Goal: Information Seeking & Learning: Learn about a topic

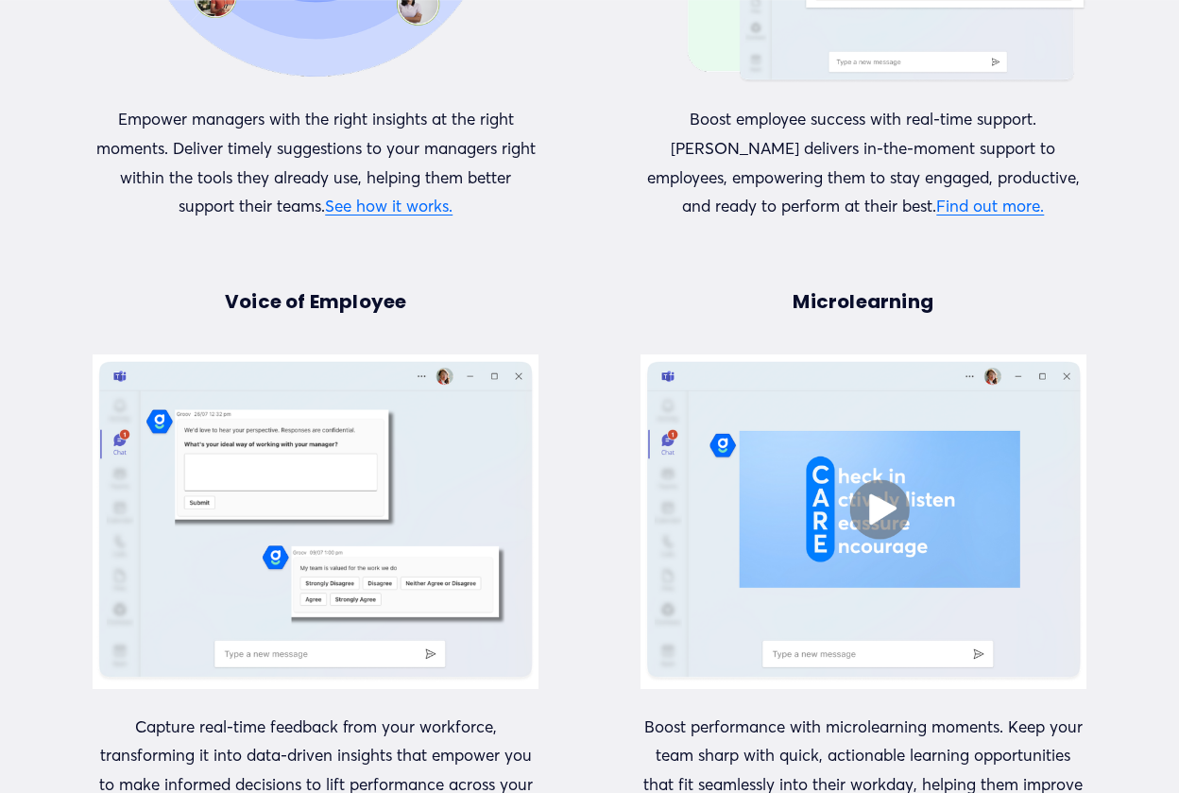
scroll to position [2115, 0]
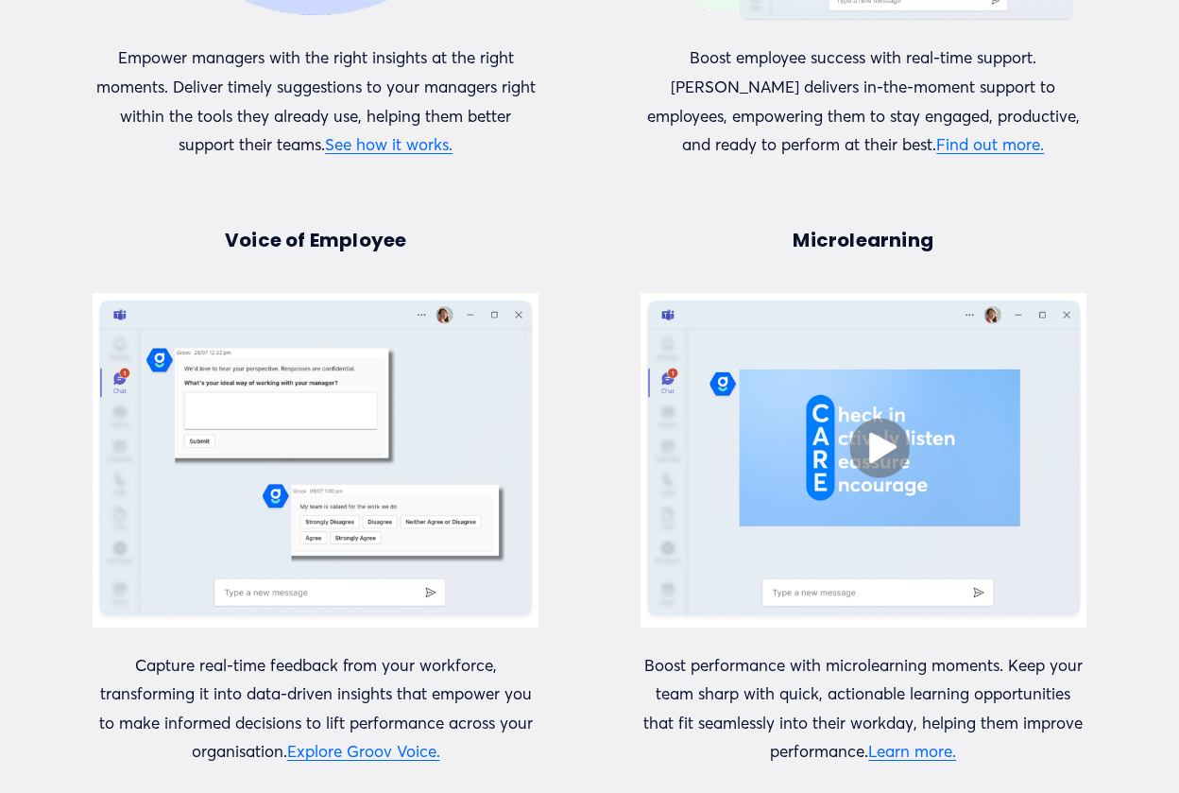
click at [845, 458] on div at bounding box center [863, 460] width 446 height 334
click at [878, 445] on div at bounding box center [863, 460] width 446 height 334
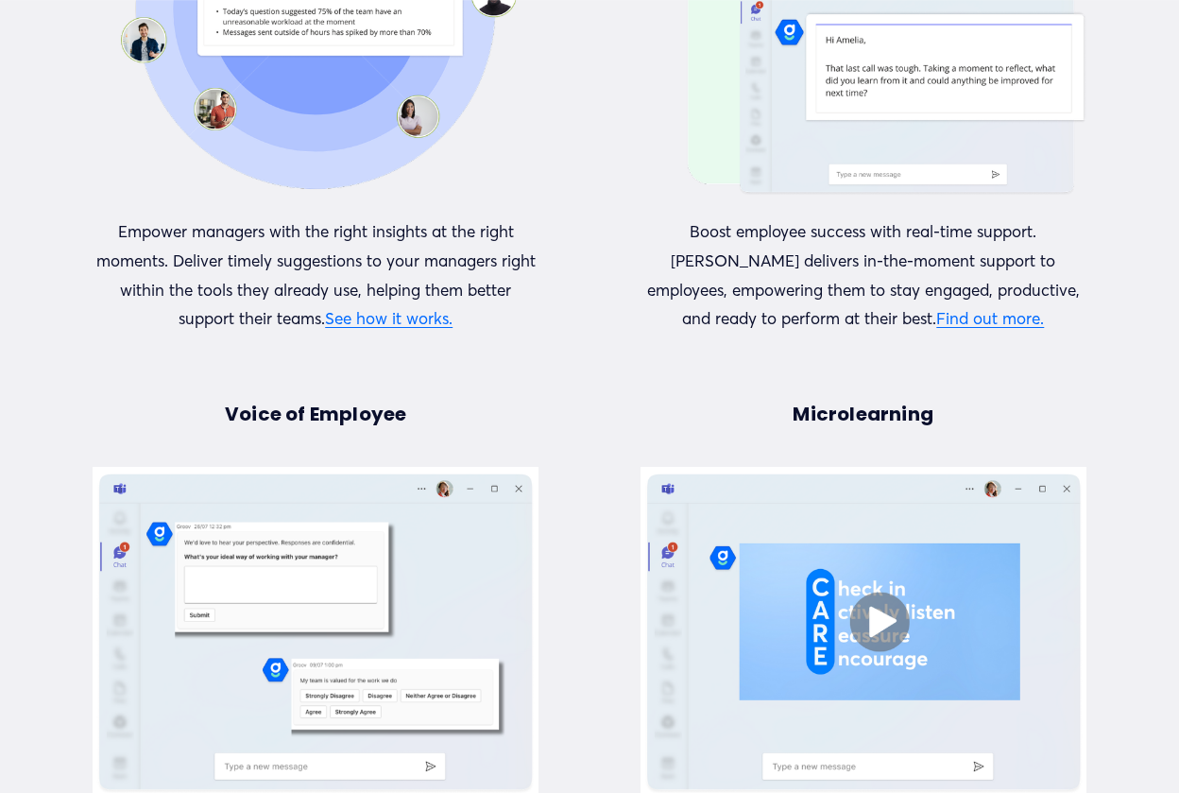
scroll to position [2194, 0]
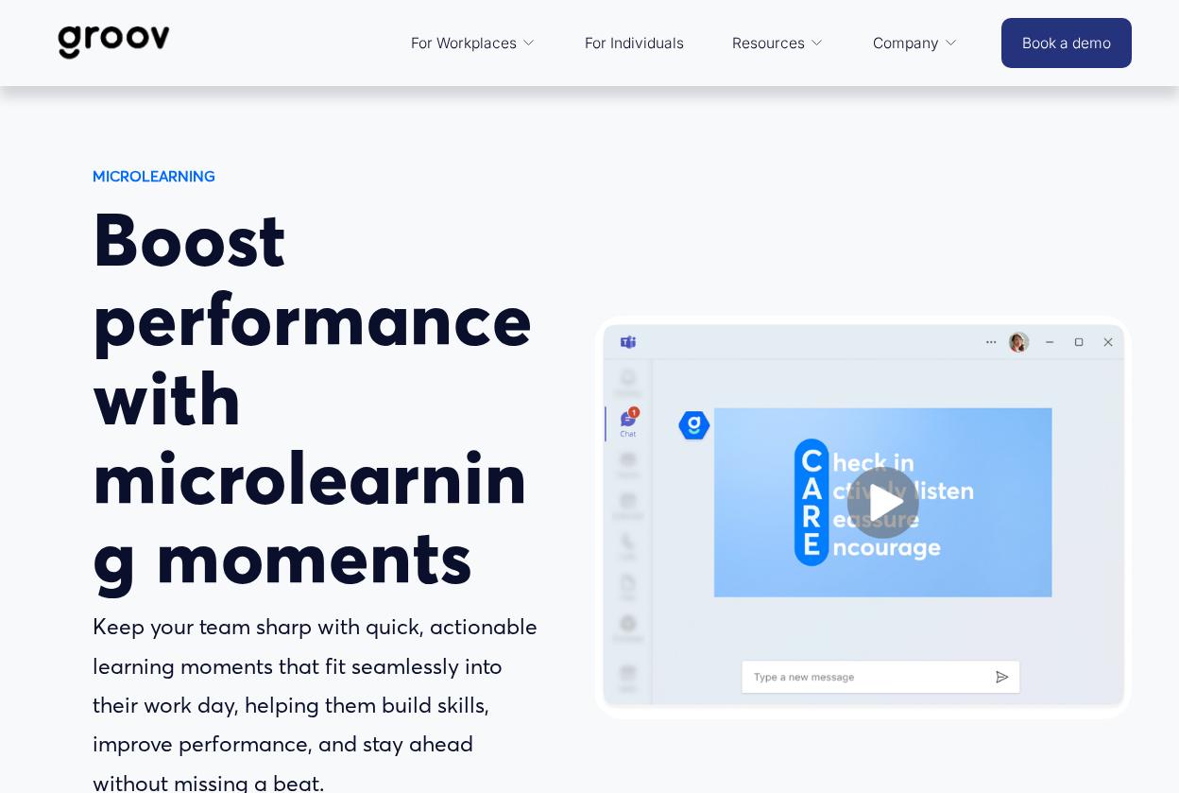
click at [879, 504] on div at bounding box center [863, 517] width 538 height 403
click at [879, 511] on div at bounding box center [863, 517] width 538 height 403
click at [868, 464] on div at bounding box center [863, 517] width 538 height 403
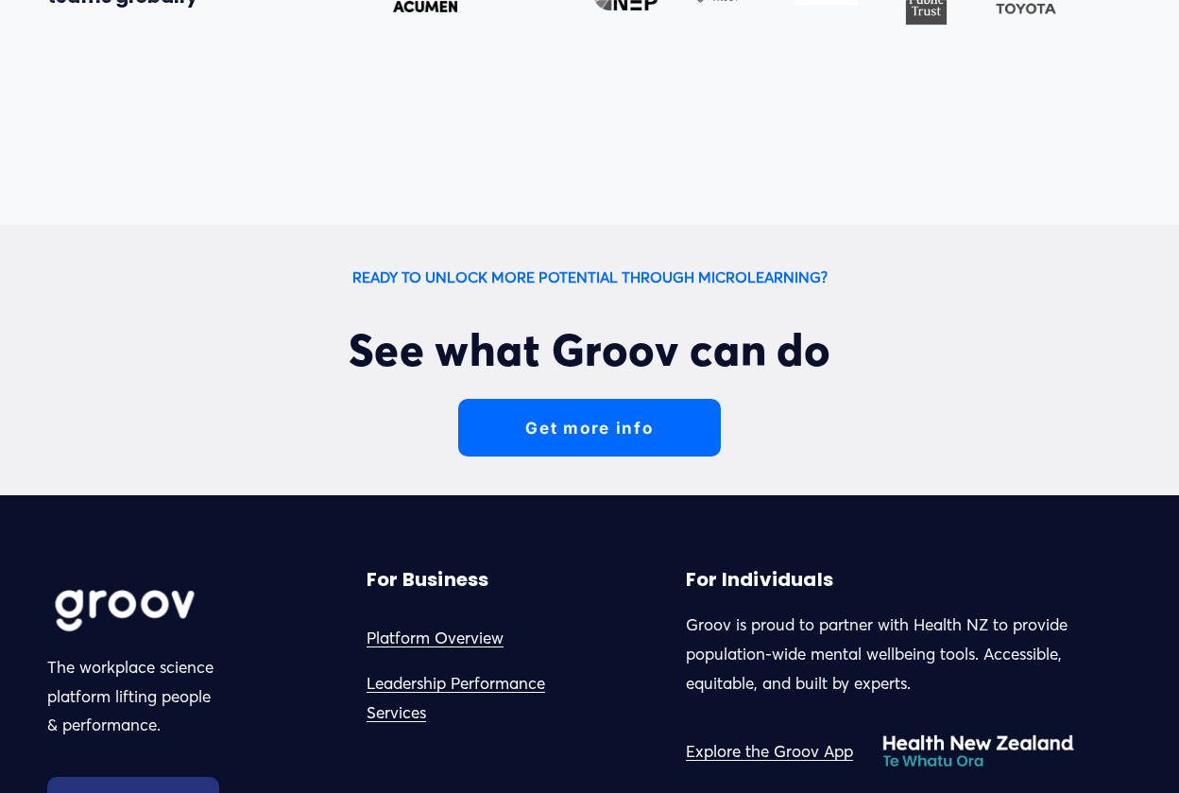
scroll to position [4586, 0]
